Goal: Information Seeking & Learning: Find specific page/section

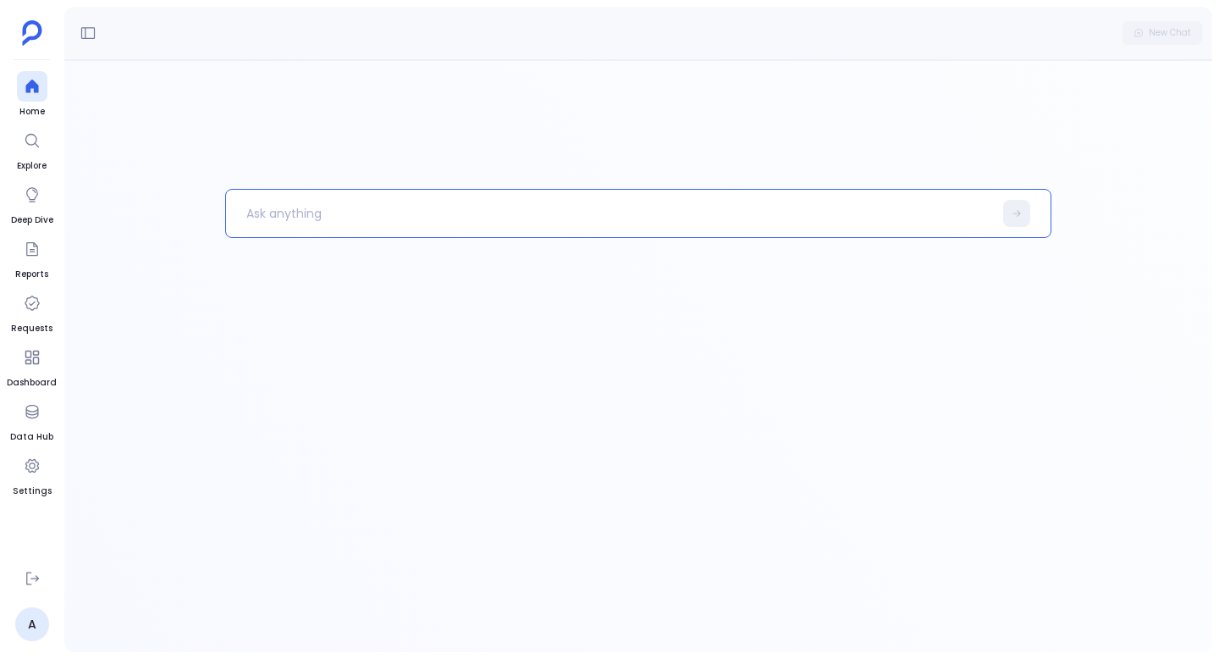
click at [491, 206] on p at bounding box center [609, 213] width 767 height 44
click at [325, 224] on p "get me accounts" at bounding box center [600, 213] width 749 height 44
click at [325, 221] on p "get me accounts" at bounding box center [600, 213] width 749 height 44
